Goal: Task Accomplishment & Management: Manage account settings

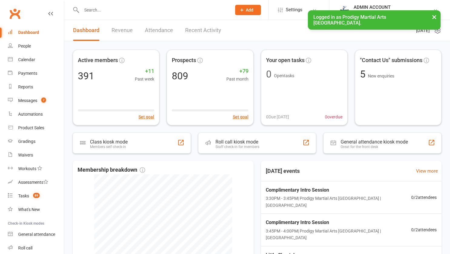
click at [112, 9] on input "text" at bounding box center [154, 10] width 148 height 8
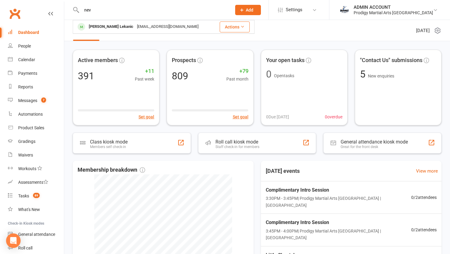
type input "nev"
click at [110, 26] on div "[PERSON_NAME] Lekanic" at bounding box center [111, 26] width 48 height 9
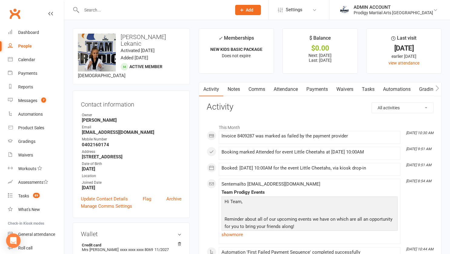
click at [315, 87] on link "Payments" at bounding box center [317, 89] width 30 height 14
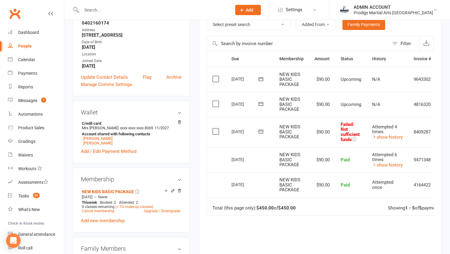
scroll to position [122, 0]
click at [93, 141] on link "[PERSON_NAME]" at bounding box center [97, 143] width 29 height 5
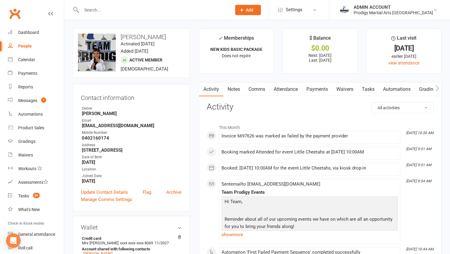
click at [318, 92] on link "Payments" at bounding box center [317, 89] width 30 height 14
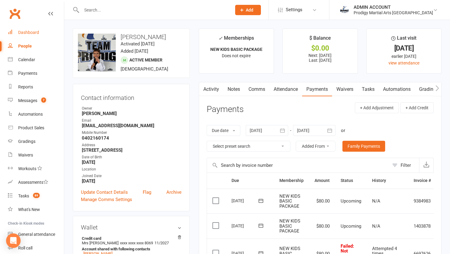
click at [36, 32] on div "Dashboard" at bounding box center [28, 32] width 21 height 5
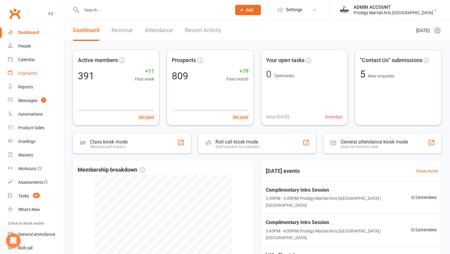
click at [19, 73] on div "Payments" at bounding box center [27, 73] width 19 height 5
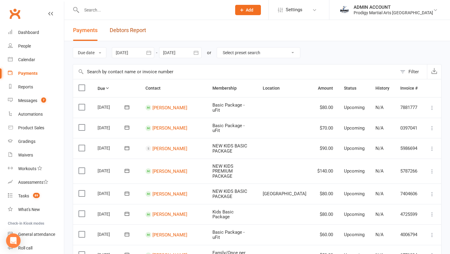
click at [128, 28] on link "Debtors Report" at bounding box center [128, 30] width 36 height 21
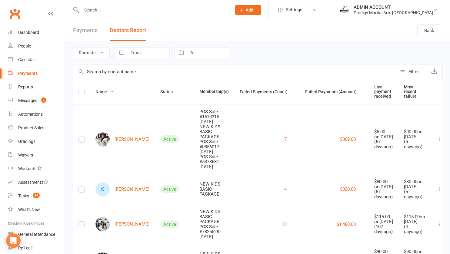
click at [83, 93] on label at bounding box center [82, 93] width 6 height 0
click at [83, 89] on input "checkbox" at bounding box center [82, 89] width 6 height 0
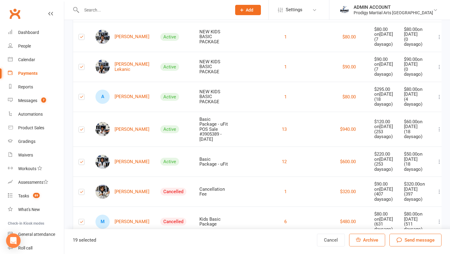
scroll to position [518, 0]
click at [120, 104] on link "A [PERSON_NAME]" at bounding box center [122, 97] width 54 height 14
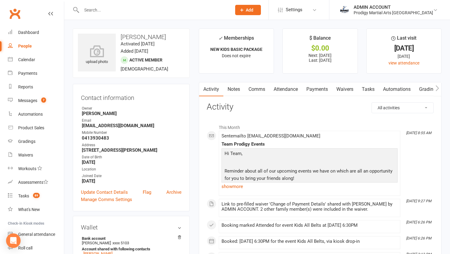
click at [316, 91] on link "Payments" at bounding box center [317, 89] width 30 height 14
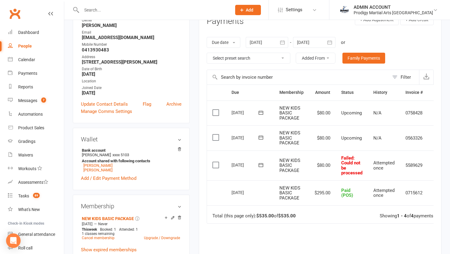
scroll to position [89, 0]
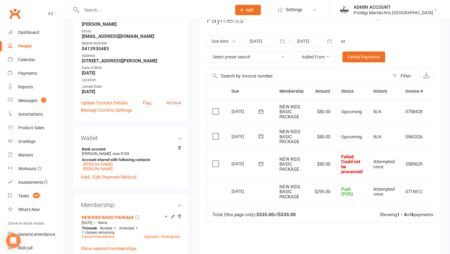
click at [263, 163] on icon at bounding box center [261, 164] width 6 height 6
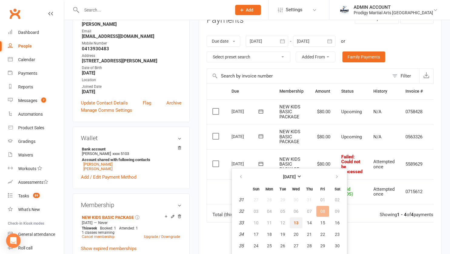
click at [296, 222] on span "13" at bounding box center [296, 223] width 5 height 5
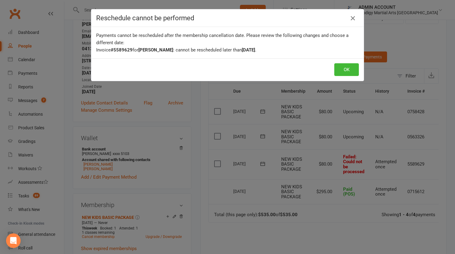
click at [351, 17] on icon "button" at bounding box center [352, 18] width 7 height 7
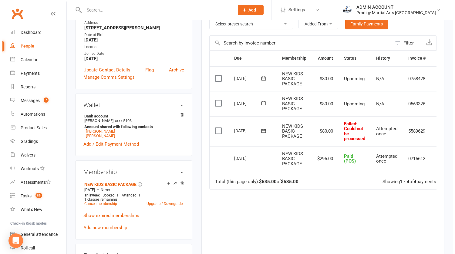
scroll to position [0, 14]
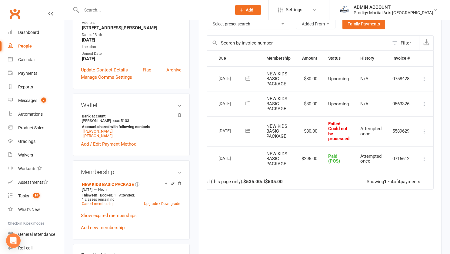
click at [426, 130] on icon at bounding box center [424, 132] width 6 height 6
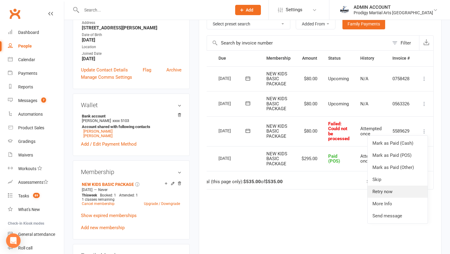
click at [381, 192] on link "Retry now" at bounding box center [398, 192] width 60 height 12
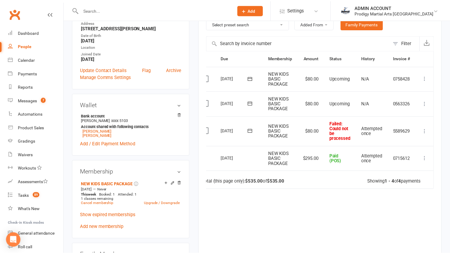
scroll to position [0, 11]
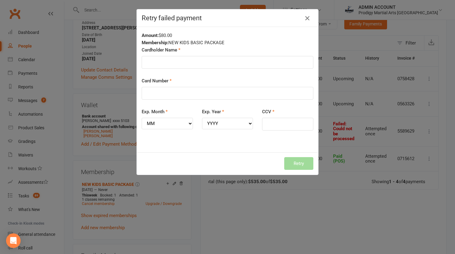
click at [304, 18] on icon "button" at bounding box center [306, 18] width 7 height 7
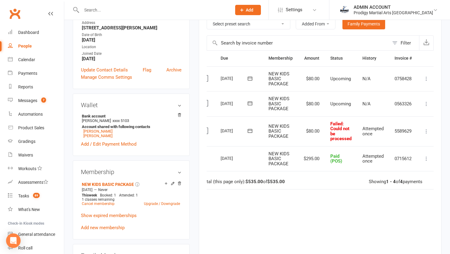
scroll to position [0, 0]
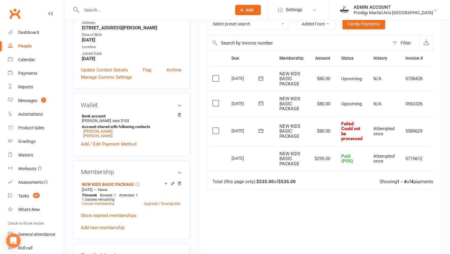
click at [257, 133] on button at bounding box center [261, 131] width 12 height 6
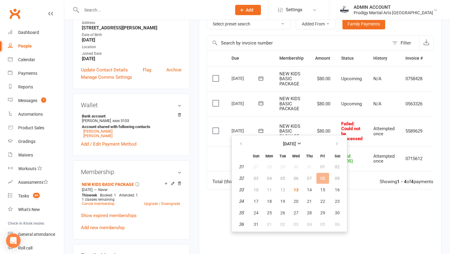
click at [112, 217] on link "Show expired memberships" at bounding box center [109, 215] width 56 height 5
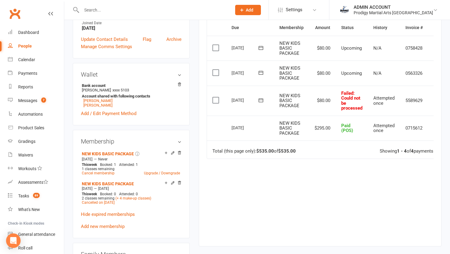
scroll to position [153, 0]
click at [172, 155] on icon at bounding box center [173, 153] width 4 height 4
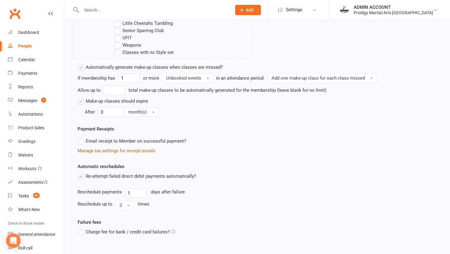
scroll to position [364, 0]
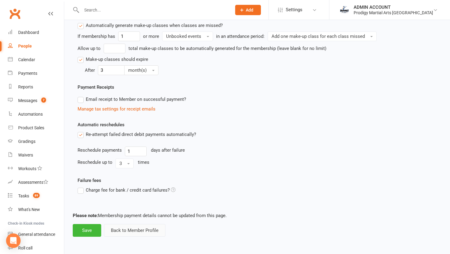
click at [136, 232] on button "Back to Member Profile" at bounding box center [135, 230] width 62 height 13
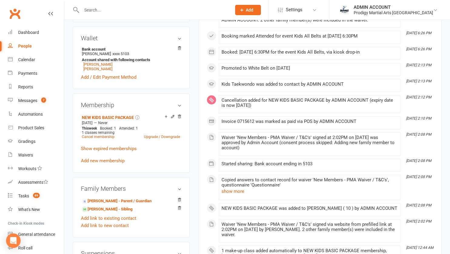
scroll to position [189, 0]
click at [108, 152] on link "Show expired memberships" at bounding box center [109, 149] width 56 height 5
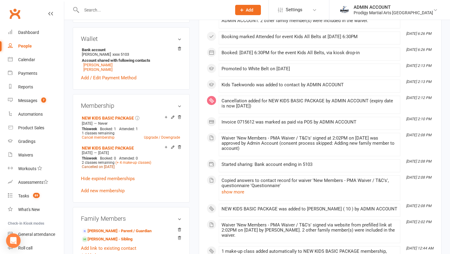
click at [109, 169] on span "Cancelled on [DATE]" at bounding box center [98, 167] width 33 height 4
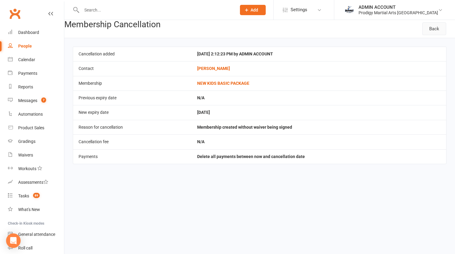
click at [435, 28] on link "Back" at bounding box center [434, 28] width 24 height 13
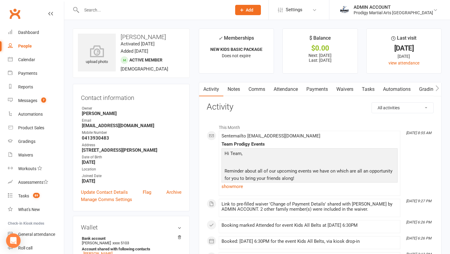
click at [310, 88] on link "Payments" at bounding box center [317, 89] width 30 height 14
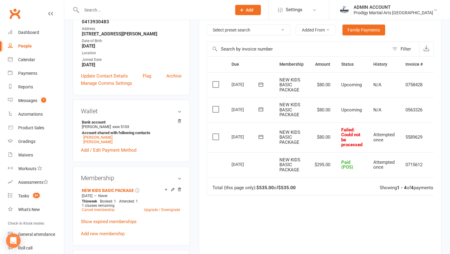
scroll to position [117, 0]
click at [214, 136] on label at bounding box center [216, 136] width 8 height 6
click at [214, 133] on input "checkbox" at bounding box center [214, 133] width 4 height 0
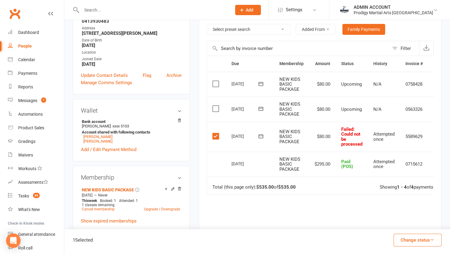
click at [410, 241] on button "Change status" at bounding box center [418, 240] width 48 height 13
click at [357, 212] on div "Due Contact Membership Amount Status History Invoice # Select this [DATE] [PERS…" at bounding box center [320, 164] width 227 height 217
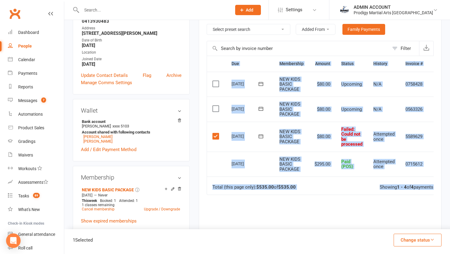
click at [320, 219] on div "Due Contact Membership Amount Status History Invoice # Select this [DATE] [PERS…" at bounding box center [320, 164] width 227 height 217
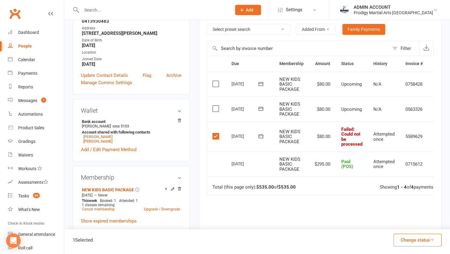
click at [217, 135] on label at bounding box center [216, 136] width 8 height 6
click at [216, 133] on input "checkbox" at bounding box center [214, 133] width 4 height 0
click at [216, 135] on label at bounding box center [216, 136] width 8 height 6
click at [216, 133] on input "checkbox" at bounding box center [214, 133] width 4 height 0
click at [405, 236] on button "Change status" at bounding box center [418, 240] width 48 height 13
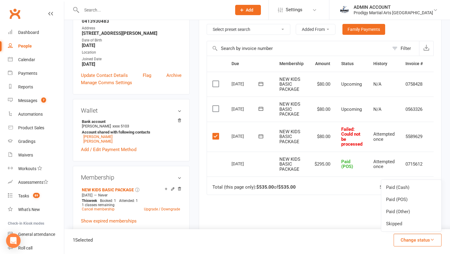
click at [400, 226] on link "Skipped" at bounding box center [411, 224] width 60 height 12
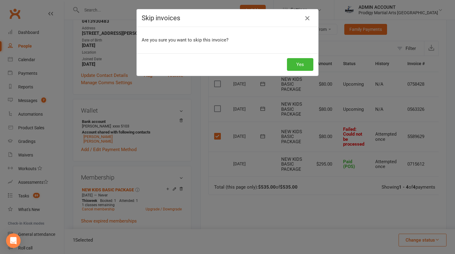
click at [306, 18] on icon "button" at bounding box center [306, 18] width 7 height 7
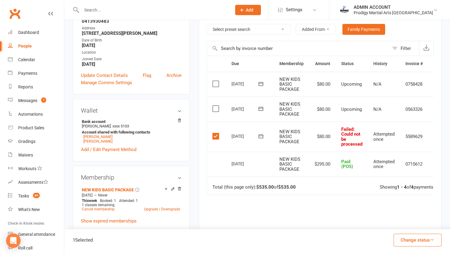
click at [215, 138] on label at bounding box center [216, 136] width 8 height 6
click at [215, 133] on input "checkbox" at bounding box center [214, 133] width 4 height 0
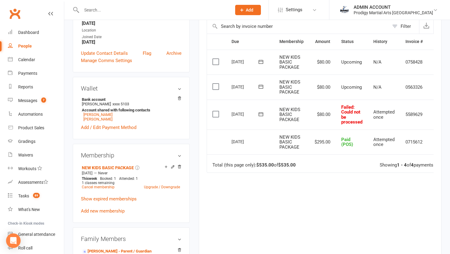
scroll to position [139, 0]
click at [215, 113] on label at bounding box center [216, 115] width 8 height 6
click at [215, 112] on input "checkbox" at bounding box center [214, 112] width 4 height 0
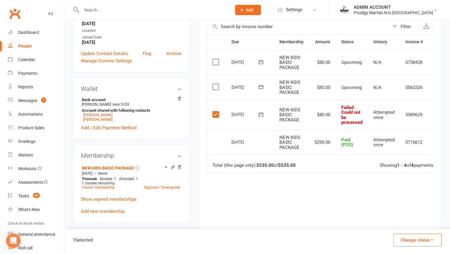
click at [408, 236] on button "Change status" at bounding box center [418, 240] width 48 height 13
click at [419, 210] on link "Paid (Other)" at bounding box center [411, 212] width 60 height 12
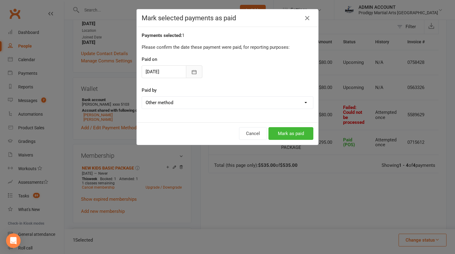
click at [193, 75] on button "button" at bounding box center [194, 71] width 16 height 13
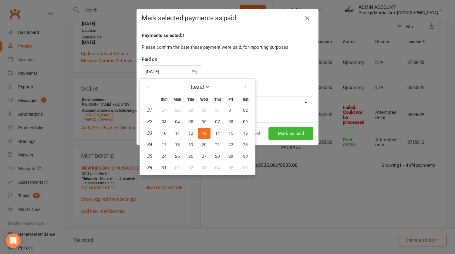
click at [303, 20] on icon "button" at bounding box center [306, 18] width 7 height 7
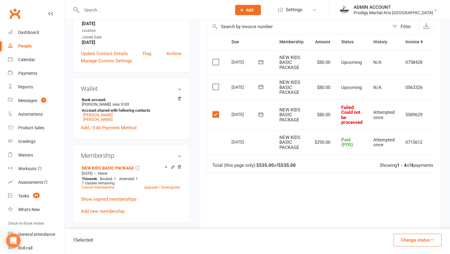
click at [200, 184] on div "Activity Notes Comms Attendance Payments Waivers Tasks Automations Gradings / P…" at bounding box center [320, 101] width 243 height 317
click at [216, 115] on label at bounding box center [216, 115] width 8 height 6
click at [216, 112] on input "checkbox" at bounding box center [214, 112] width 4 height 0
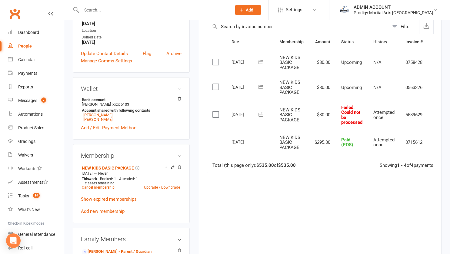
click at [216, 115] on label at bounding box center [216, 115] width 8 height 6
click at [216, 112] on input "checkbox" at bounding box center [214, 112] width 4 height 0
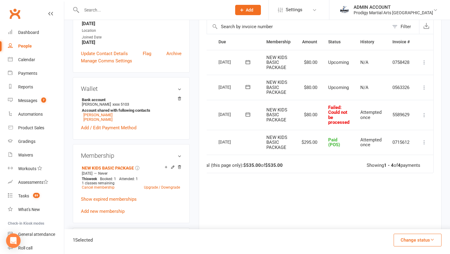
scroll to position [0, 14]
click at [427, 119] on td "Mark as Paid (Cash) Mark as Paid (POS) Mark as Paid (Other) Skip Retry now More…" at bounding box center [424, 115] width 18 height 30
click at [425, 114] on icon at bounding box center [424, 115] width 6 height 6
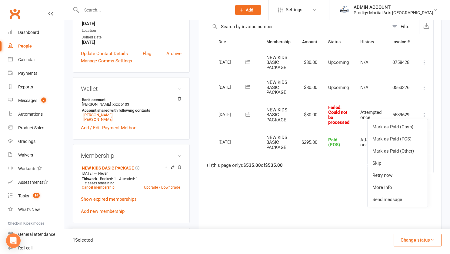
click at [321, 199] on div "Due Contact Membership Amount Status History Invoice # Select this [DATE] [PERS…" at bounding box center [320, 142] width 227 height 217
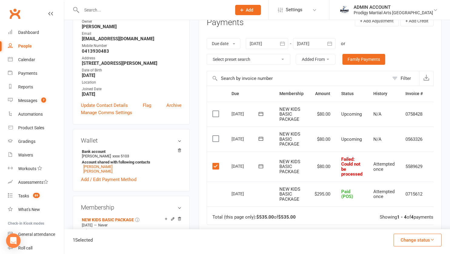
scroll to position [83, 0]
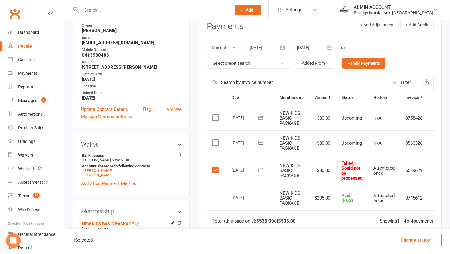
click at [214, 171] on label at bounding box center [216, 170] width 8 height 6
click at [214, 167] on input "checkbox" at bounding box center [214, 167] width 4 height 0
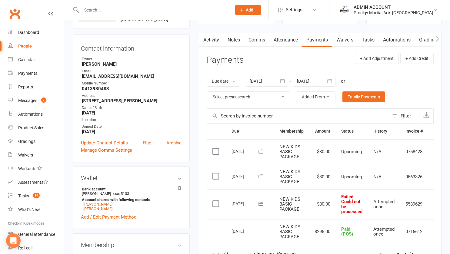
scroll to position [49, 0]
drag, startPoint x: 81, startPoint y: 76, endPoint x: 124, endPoint y: 76, distance: 42.4
click at [124, 76] on li "Email [EMAIL_ADDRESS][DOMAIN_NAME]" at bounding box center [131, 74] width 101 height 11
copy strong "[EMAIL_ADDRESS][DOMAIN_NAME]"
drag, startPoint x: 242, startPoint y: 105, endPoint x: 194, endPoint y: 99, distance: 48.1
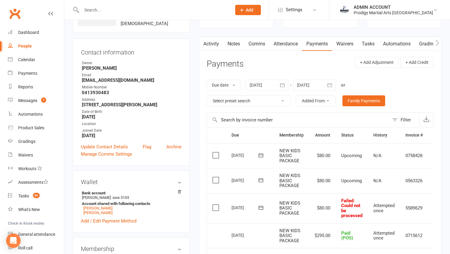
scroll to position [45, 0]
click at [123, 12] on input "text" at bounding box center [154, 10] width 148 height 8
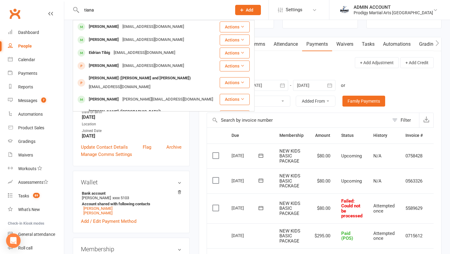
type input "tiana"
click at [110, 27] on div "[PERSON_NAME]" at bounding box center [104, 26] width 34 height 9
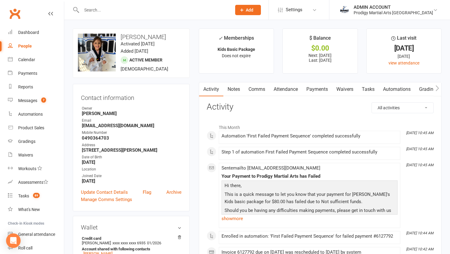
click at [312, 91] on link "Payments" at bounding box center [317, 89] width 30 height 14
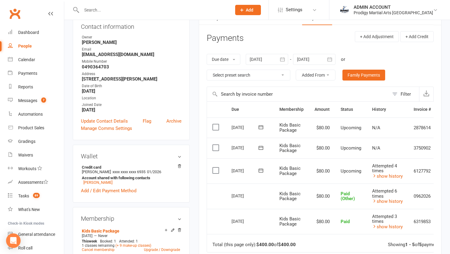
scroll to position [72, 0]
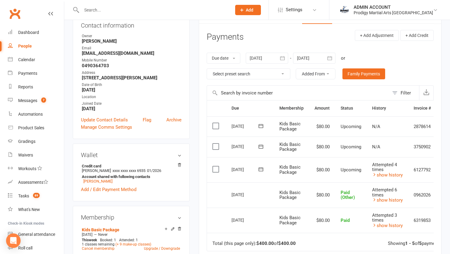
click at [388, 203] on td "Attempted 6 times show history" at bounding box center [388, 194] width 42 height 25
click at [383, 198] on link "show history" at bounding box center [387, 200] width 31 height 5
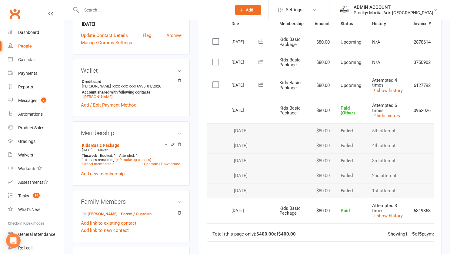
scroll to position [125, 0]
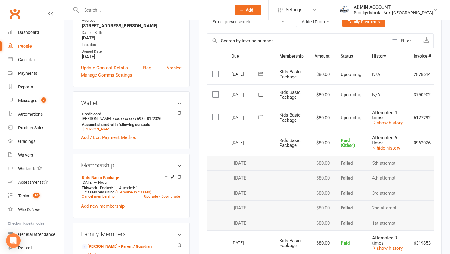
click at [385, 148] on link "hide history" at bounding box center [386, 148] width 28 height 5
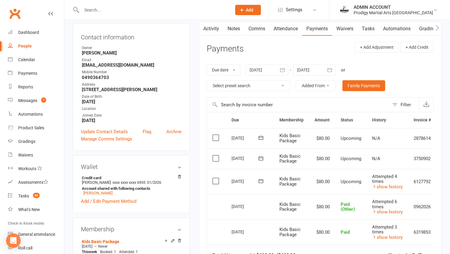
scroll to position [61, 0]
click at [99, 8] on input "text" at bounding box center [154, 10] width 148 height 8
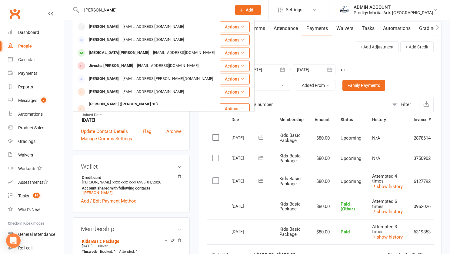
type input "[PERSON_NAME]"
click at [96, 26] on div "[PERSON_NAME]" at bounding box center [104, 26] width 34 height 9
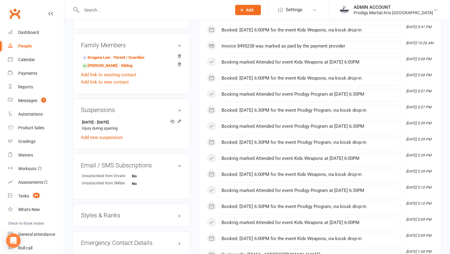
scroll to position [332, 0]
click at [180, 122] on icon at bounding box center [179, 120] width 3 height 3
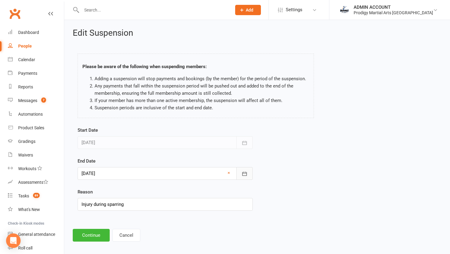
click at [246, 175] on icon "button" at bounding box center [245, 174] width 6 height 6
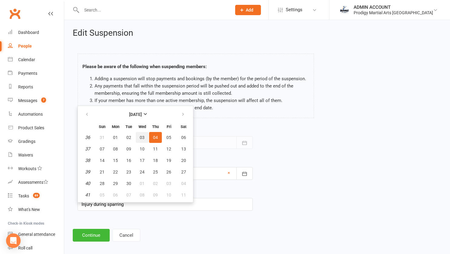
click at [141, 139] on span "03" at bounding box center [142, 137] width 5 height 5
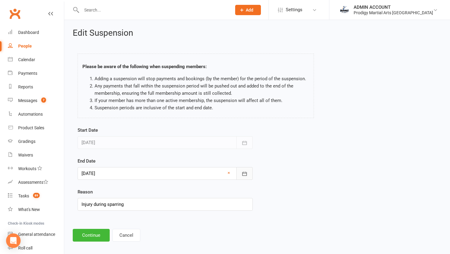
click at [238, 176] on button "button" at bounding box center [244, 173] width 16 height 13
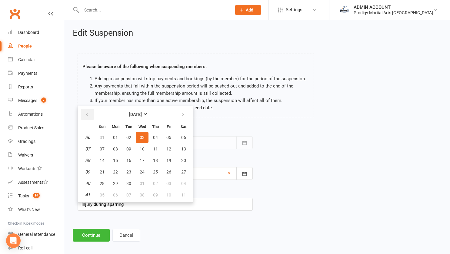
click at [86, 115] on icon "button" at bounding box center [87, 114] width 4 height 5
click at [181, 114] on icon "button" at bounding box center [183, 114] width 4 height 5
click at [129, 161] on span "12" at bounding box center [128, 160] width 5 height 5
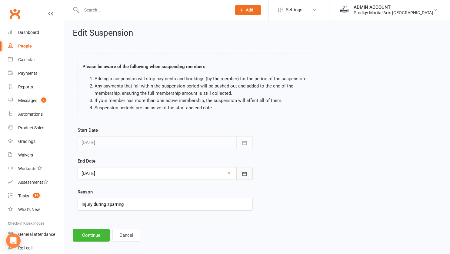
click at [242, 174] on icon "button" at bounding box center [244, 174] width 5 height 4
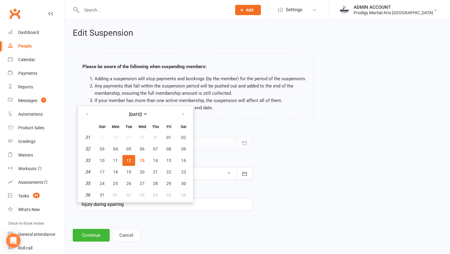
click at [133, 160] on button "12" at bounding box center [128, 160] width 13 height 11
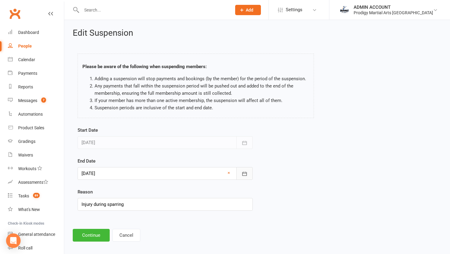
click at [242, 170] on button "button" at bounding box center [244, 173] width 16 height 13
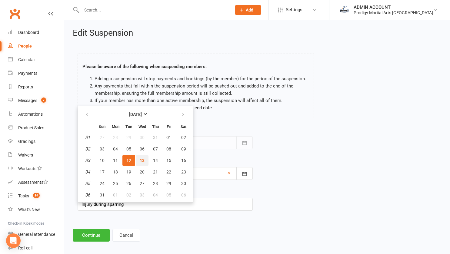
click at [145, 164] on button "13" at bounding box center [142, 160] width 13 height 11
type input "[DATE]"
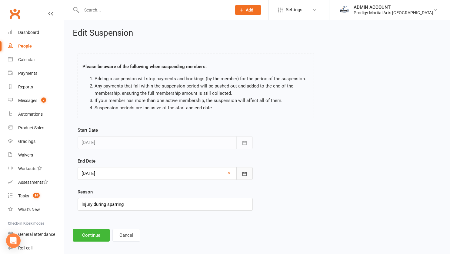
click at [245, 177] on button "button" at bounding box center [244, 173] width 16 height 13
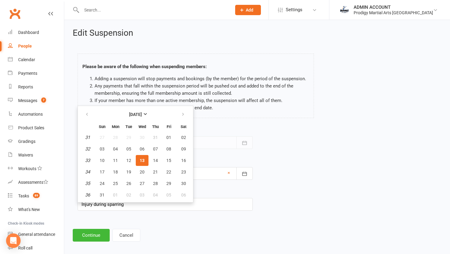
click at [142, 162] on span "13" at bounding box center [142, 160] width 5 height 5
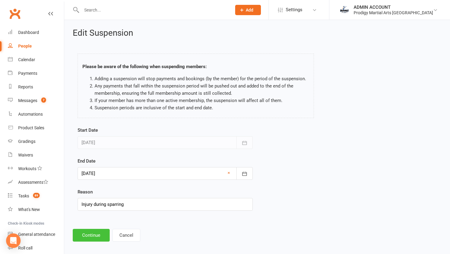
click at [87, 235] on button "Continue" at bounding box center [91, 235] width 37 height 13
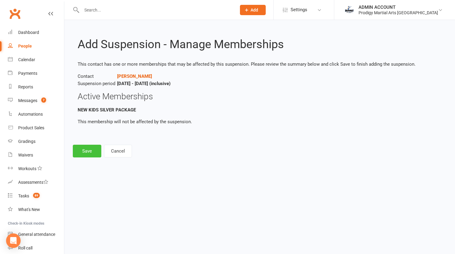
click at [79, 152] on button "Save" at bounding box center [87, 151] width 28 height 13
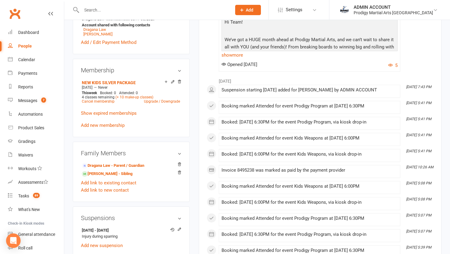
scroll to position [224, 0]
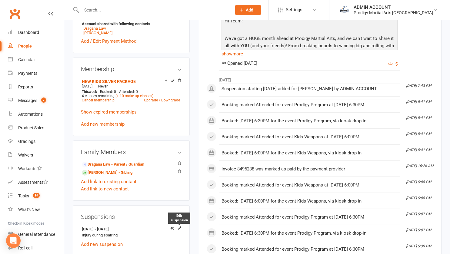
click at [177, 230] on icon at bounding box center [179, 228] width 4 height 4
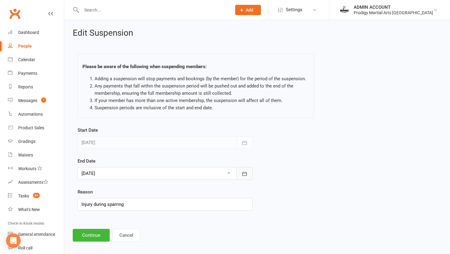
click at [243, 169] on button "button" at bounding box center [244, 173] width 16 height 13
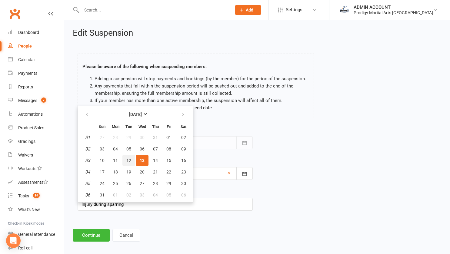
click at [135, 162] on button "12" at bounding box center [128, 160] width 13 height 11
type input "[DATE]"
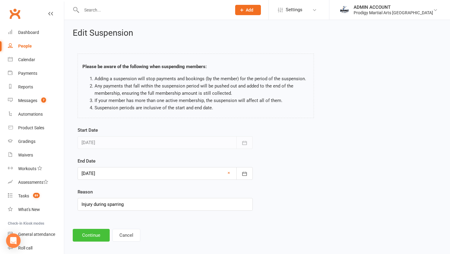
click at [103, 233] on button "Continue" at bounding box center [91, 235] width 37 height 13
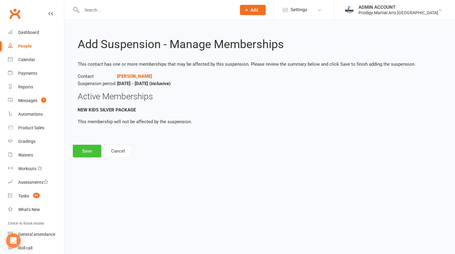
click at [85, 149] on button "Save" at bounding box center [87, 151] width 28 height 13
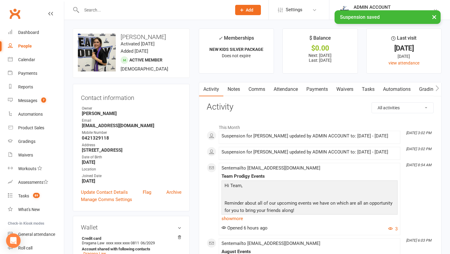
click at [234, 91] on link "Notes" at bounding box center [233, 89] width 21 height 14
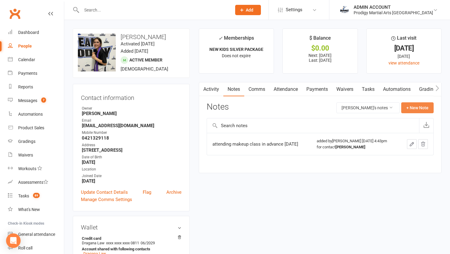
click at [412, 109] on button "+ New Note" at bounding box center [417, 107] width 32 height 11
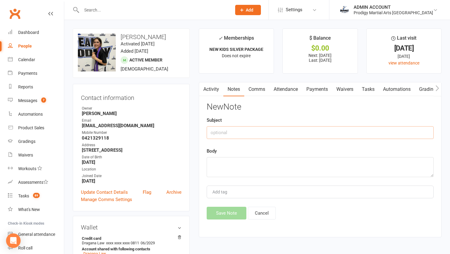
click at [275, 131] on input "text" at bounding box center [320, 132] width 227 height 13
type input "Injury [DATE]"
type textarea "S"
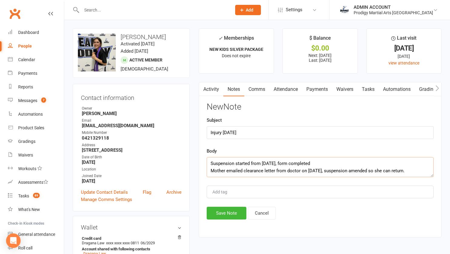
scroll to position [11, 0]
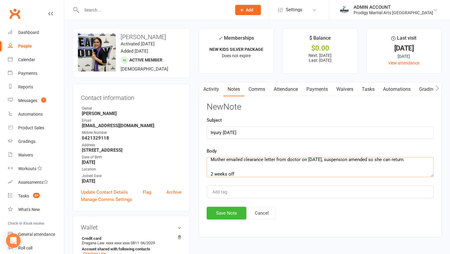
type textarea "Suspension started from [DATE], form completed Mother emailed clearance letter …"
click at [229, 211] on button "Save Note" at bounding box center [227, 213] width 40 height 13
